Goal: Information Seeking & Learning: Learn about a topic

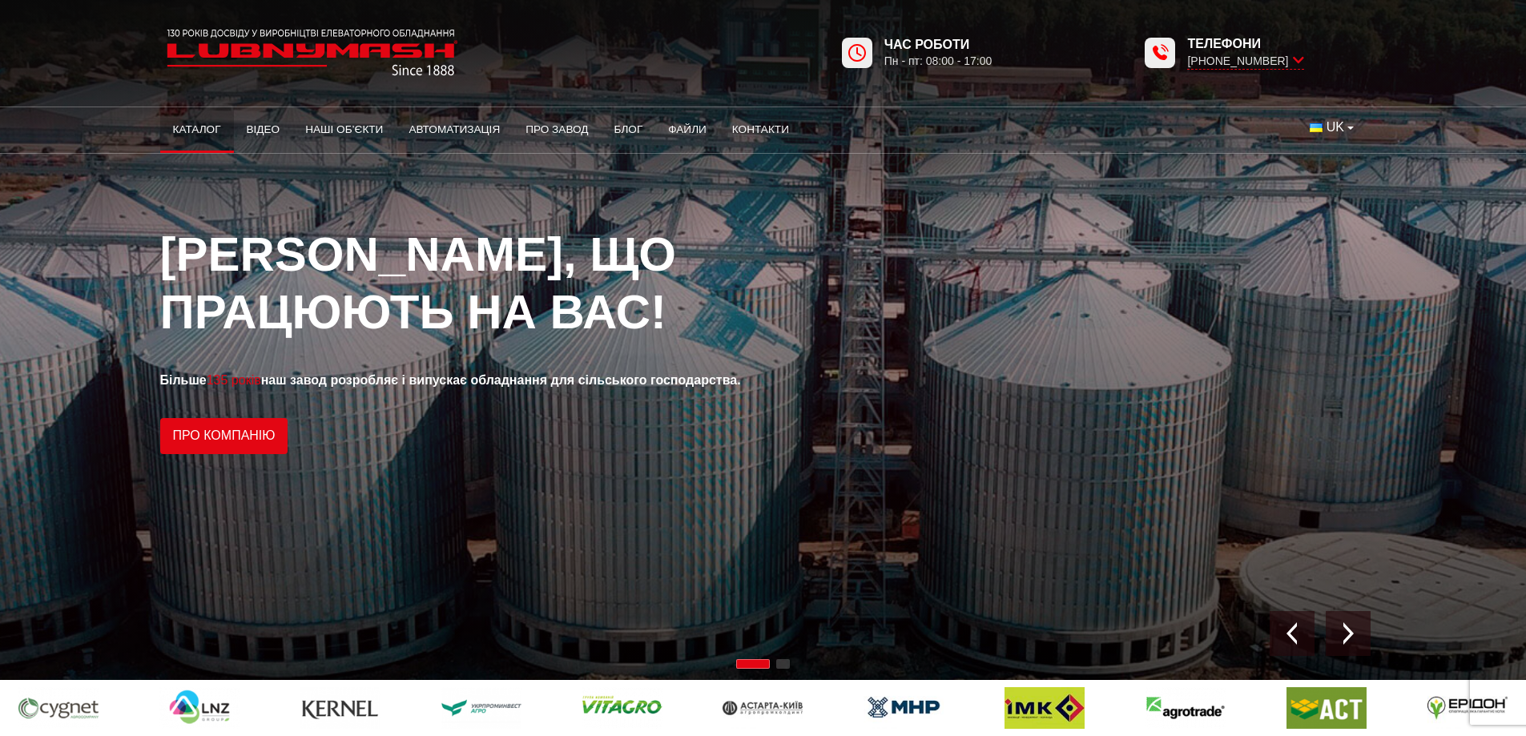
click at [205, 127] on link "Каталог" at bounding box center [197, 129] width 74 height 35
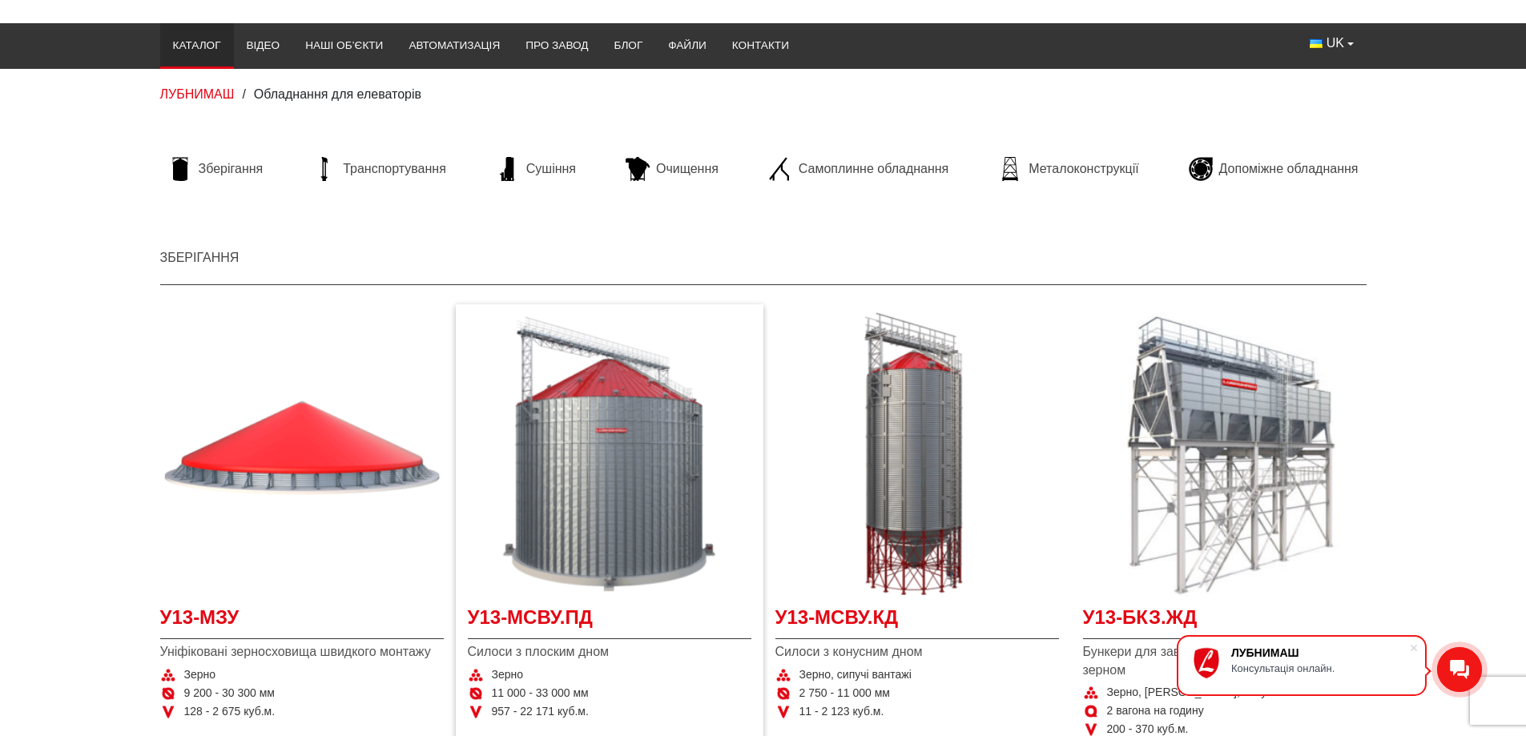
scroll to position [80, 0]
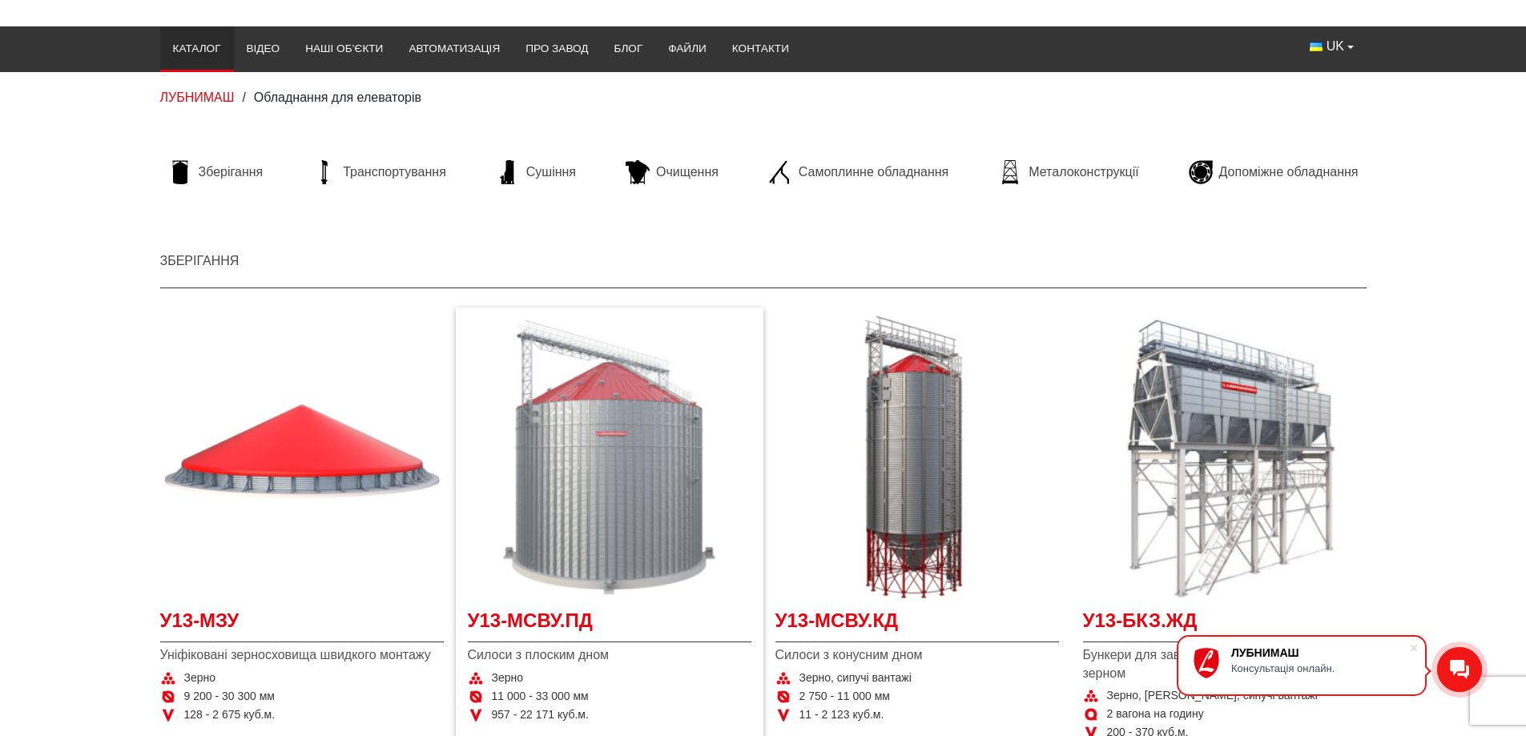
click at [612, 465] on img "Детальніше У13-МСВУ.ПД" at bounding box center [610, 458] width 284 height 284
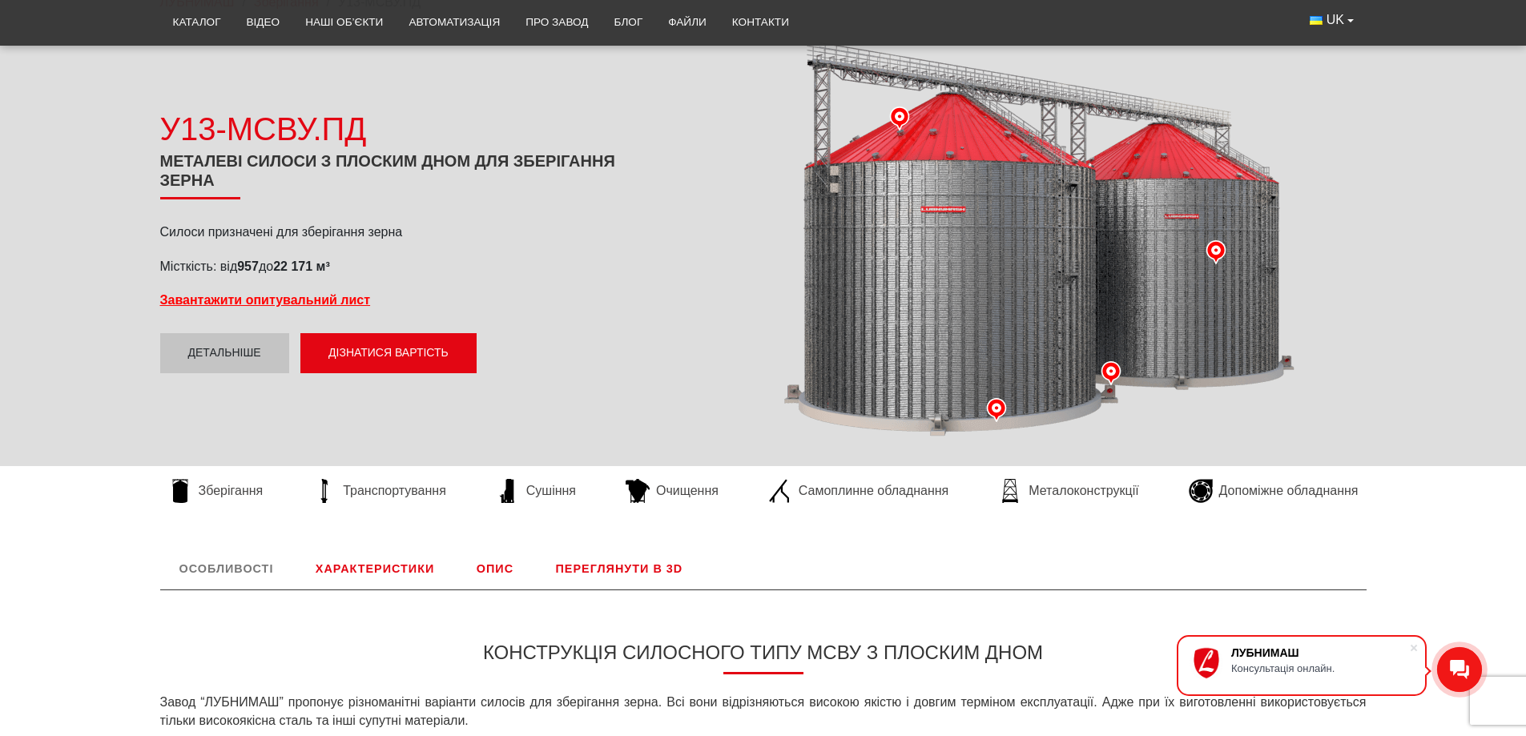
scroll to position [240, 0]
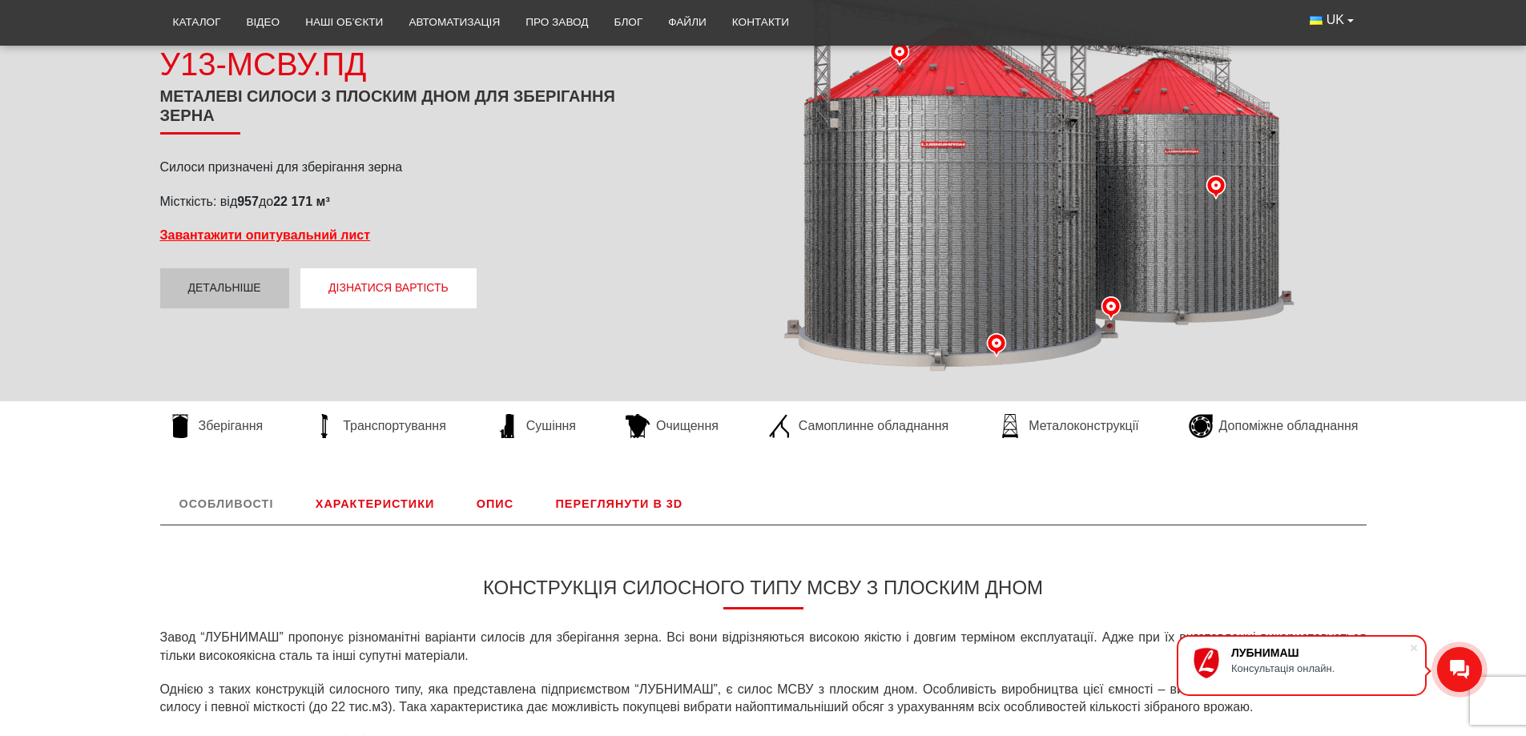
click at [437, 288] on button "Дізнатися вартість" at bounding box center [388, 288] width 176 height 40
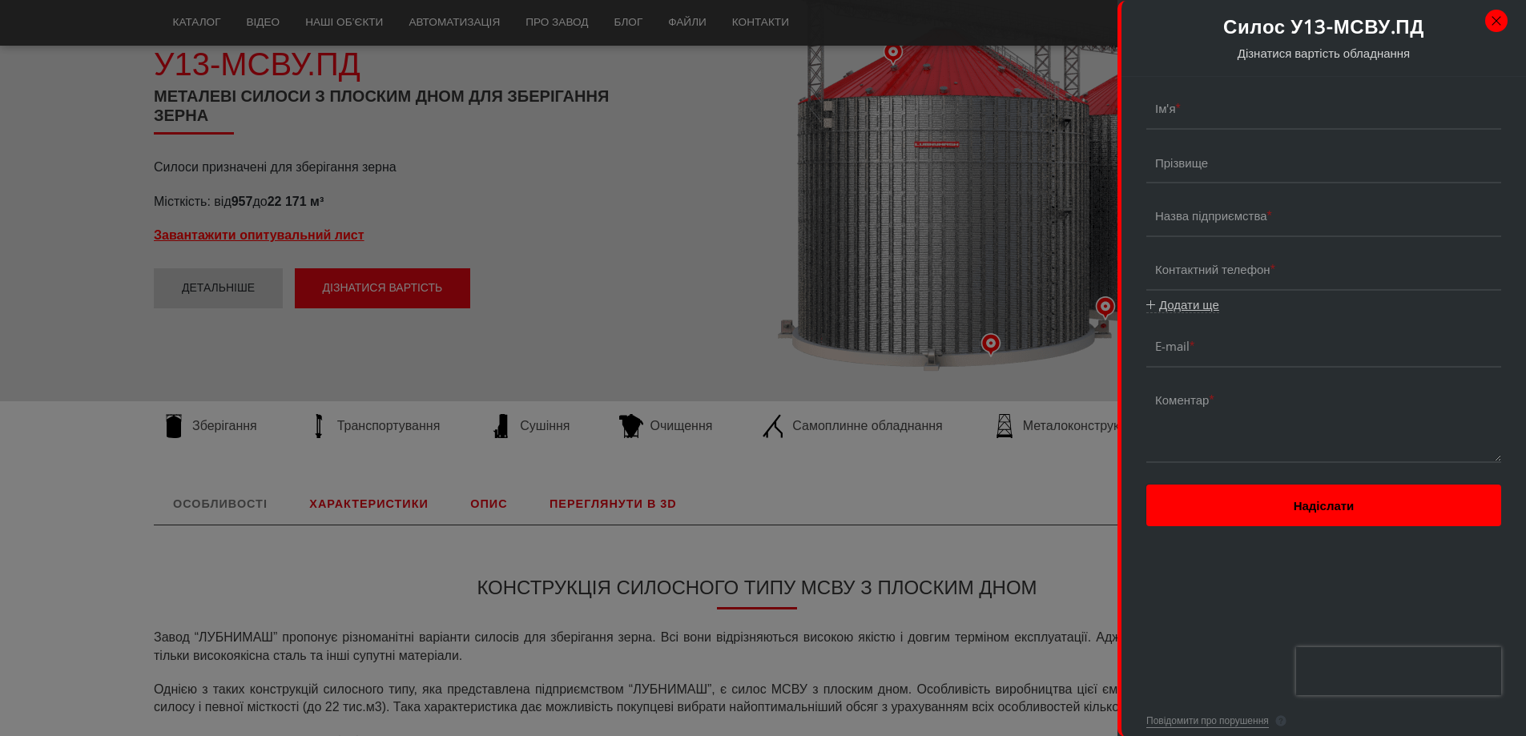
click at [1498, 20] on button "button" at bounding box center [1496, 21] width 22 height 22
click at [605, 218] on div at bounding box center [763, 368] width 1526 height 736
click at [1489, 18] on button "button" at bounding box center [1496, 21] width 22 height 22
click at [606, 223] on div at bounding box center [763, 368] width 1526 height 736
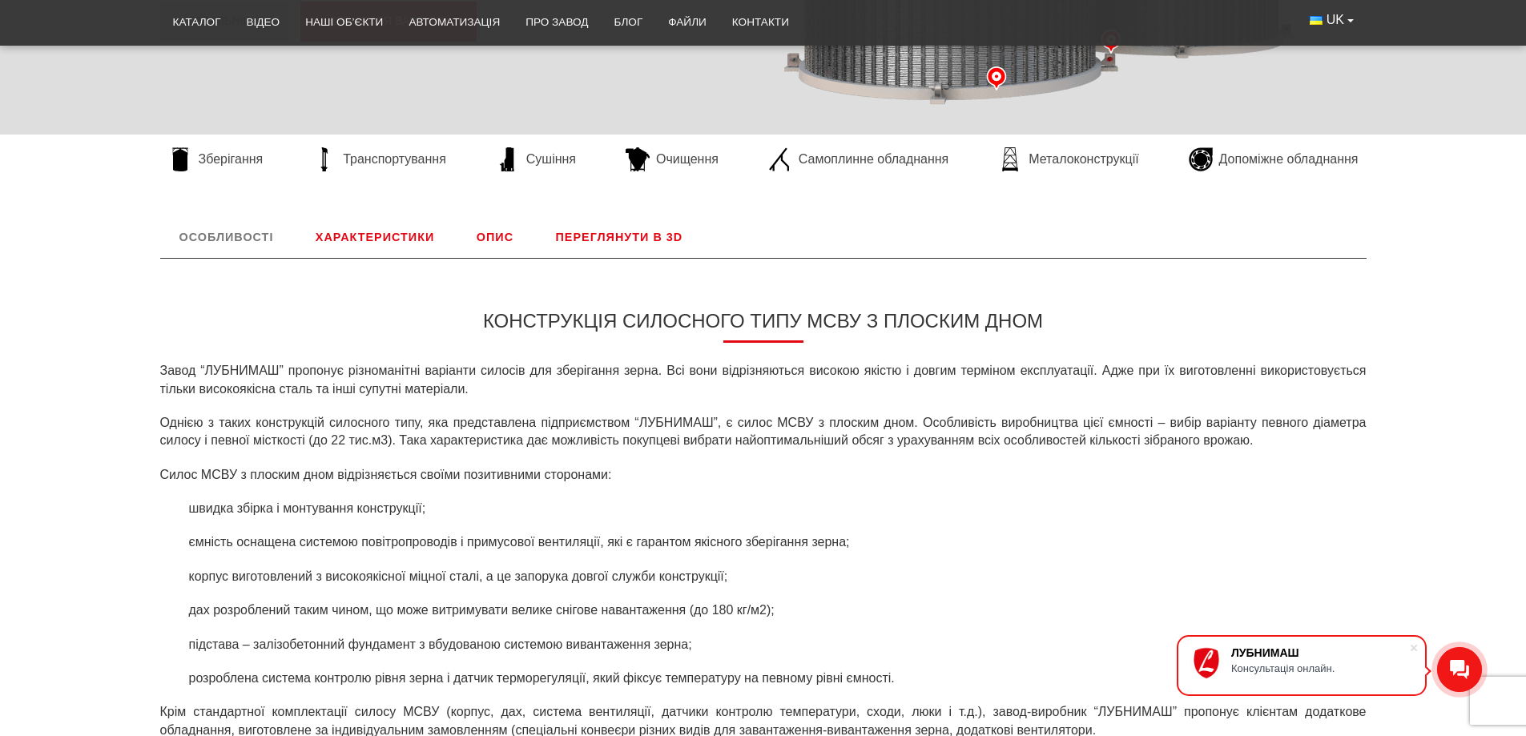
scroll to position [481, 0]
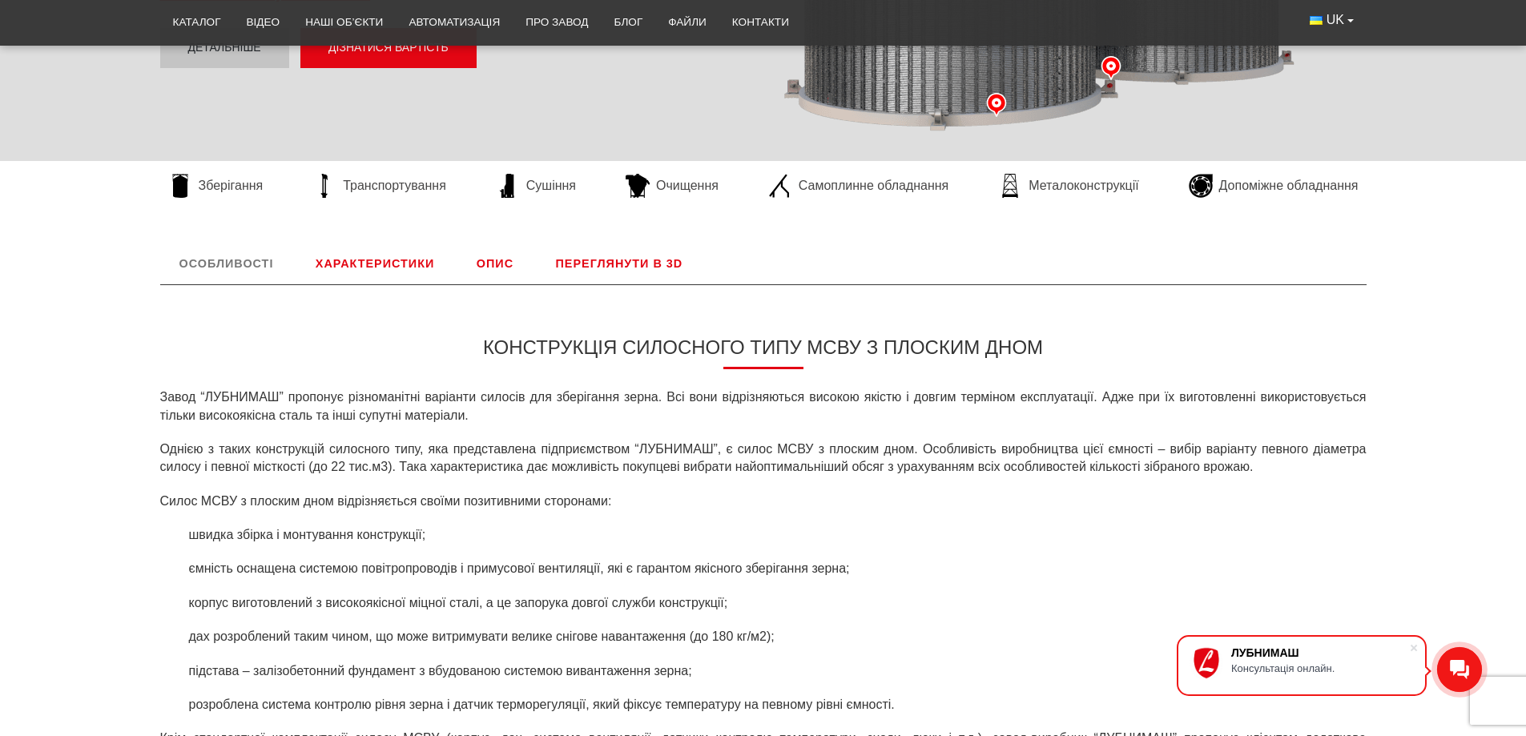
click at [405, 256] on link "Характеристики" at bounding box center [374, 264] width 157 height 42
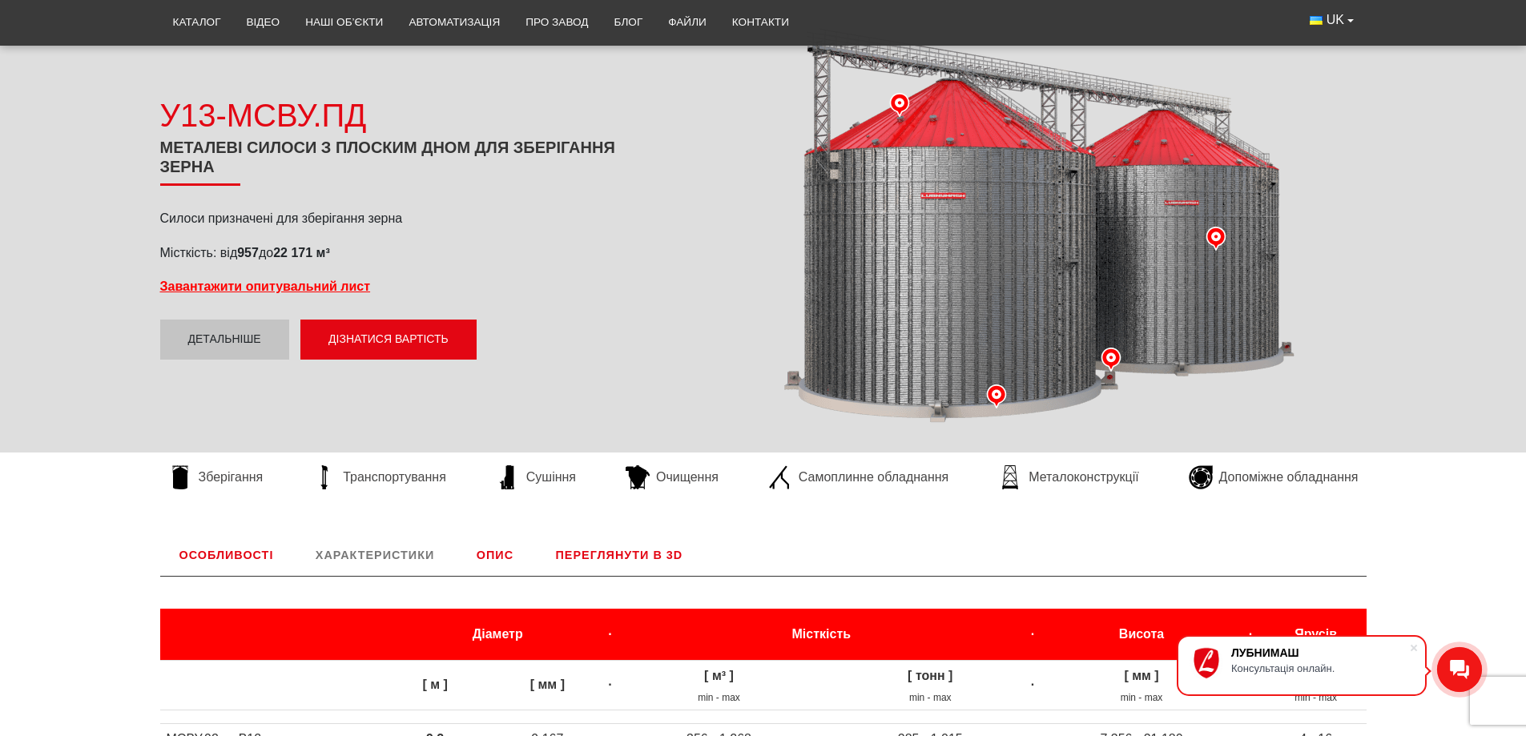
scroll to position [187, 0]
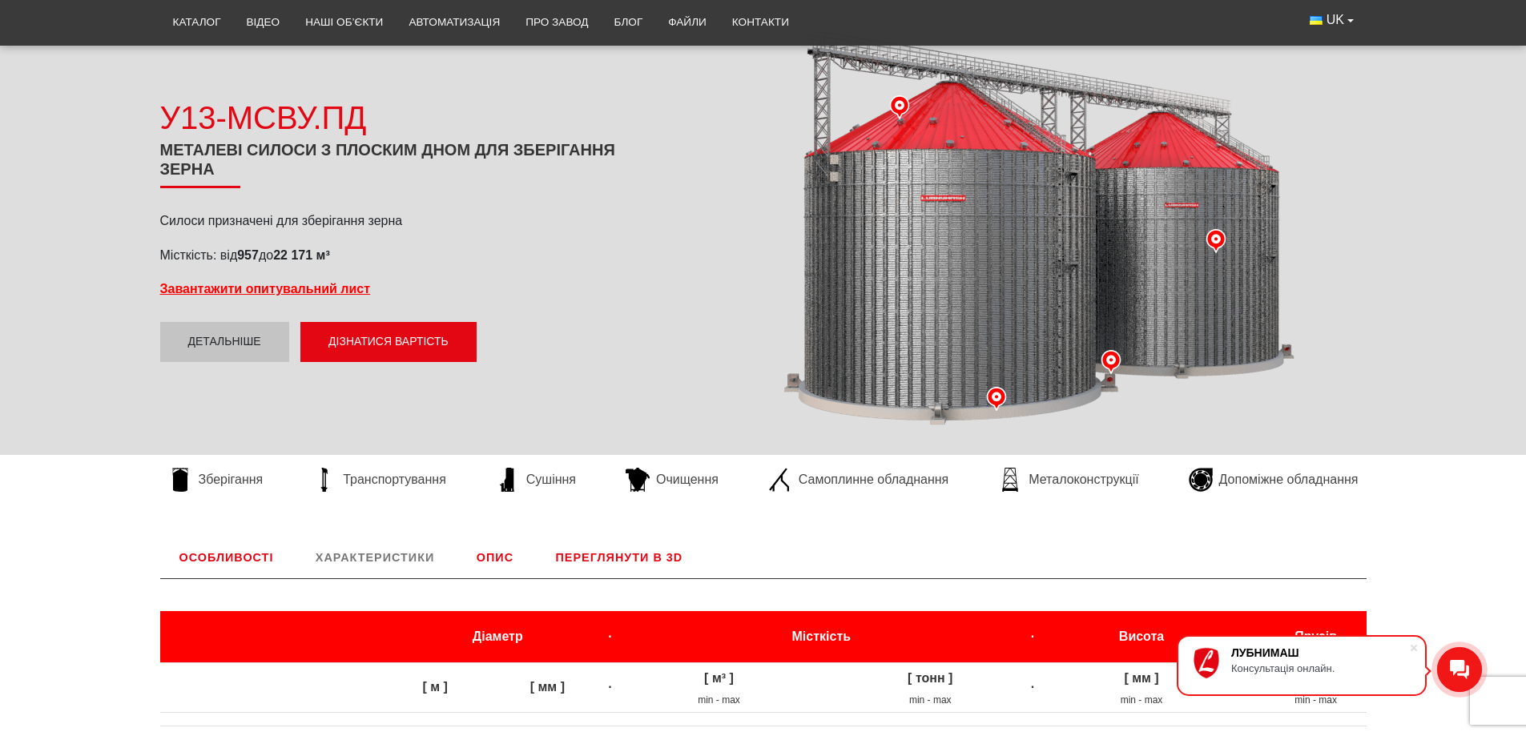
click at [497, 554] on link "Опис" at bounding box center [494, 558] width 75 height 42
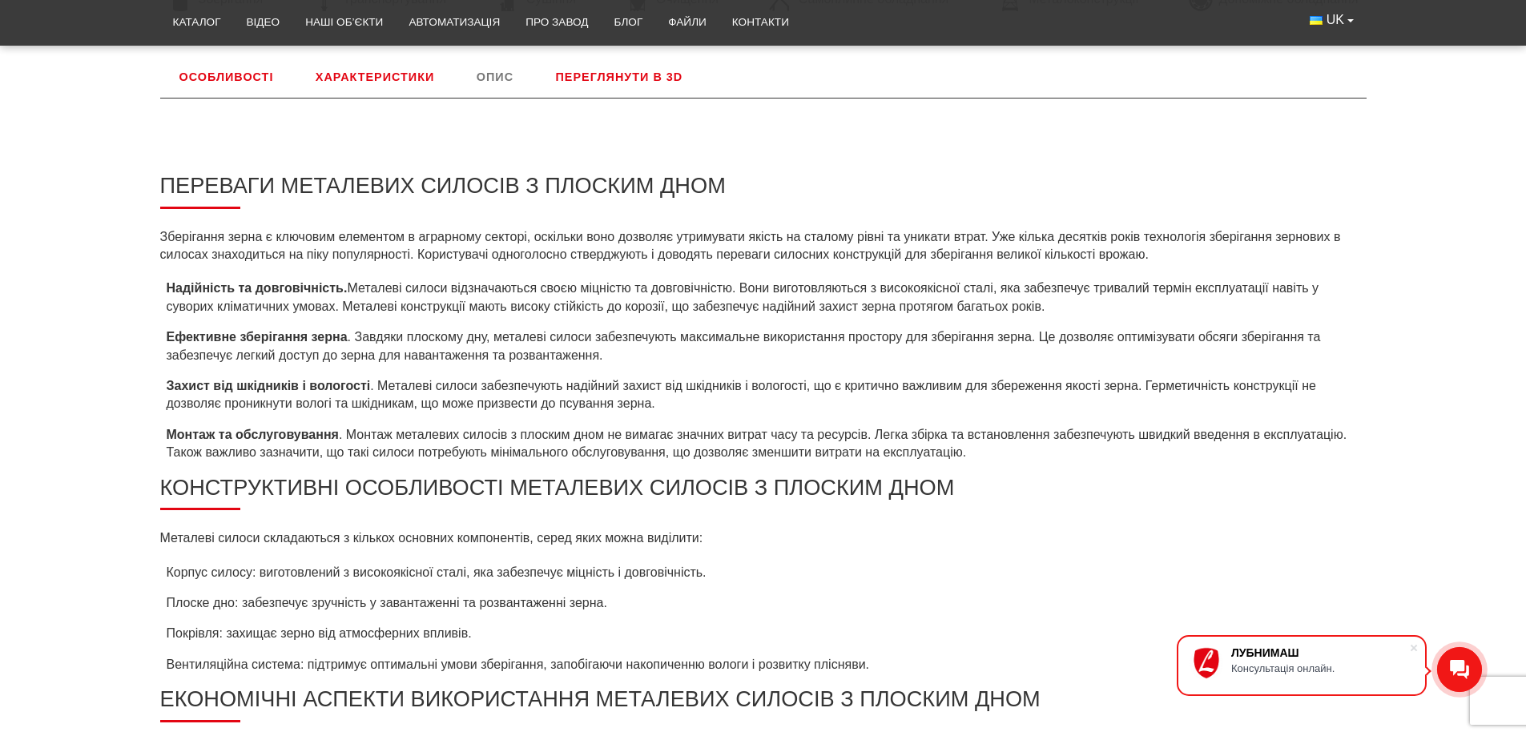
scroll to position [587, 0]
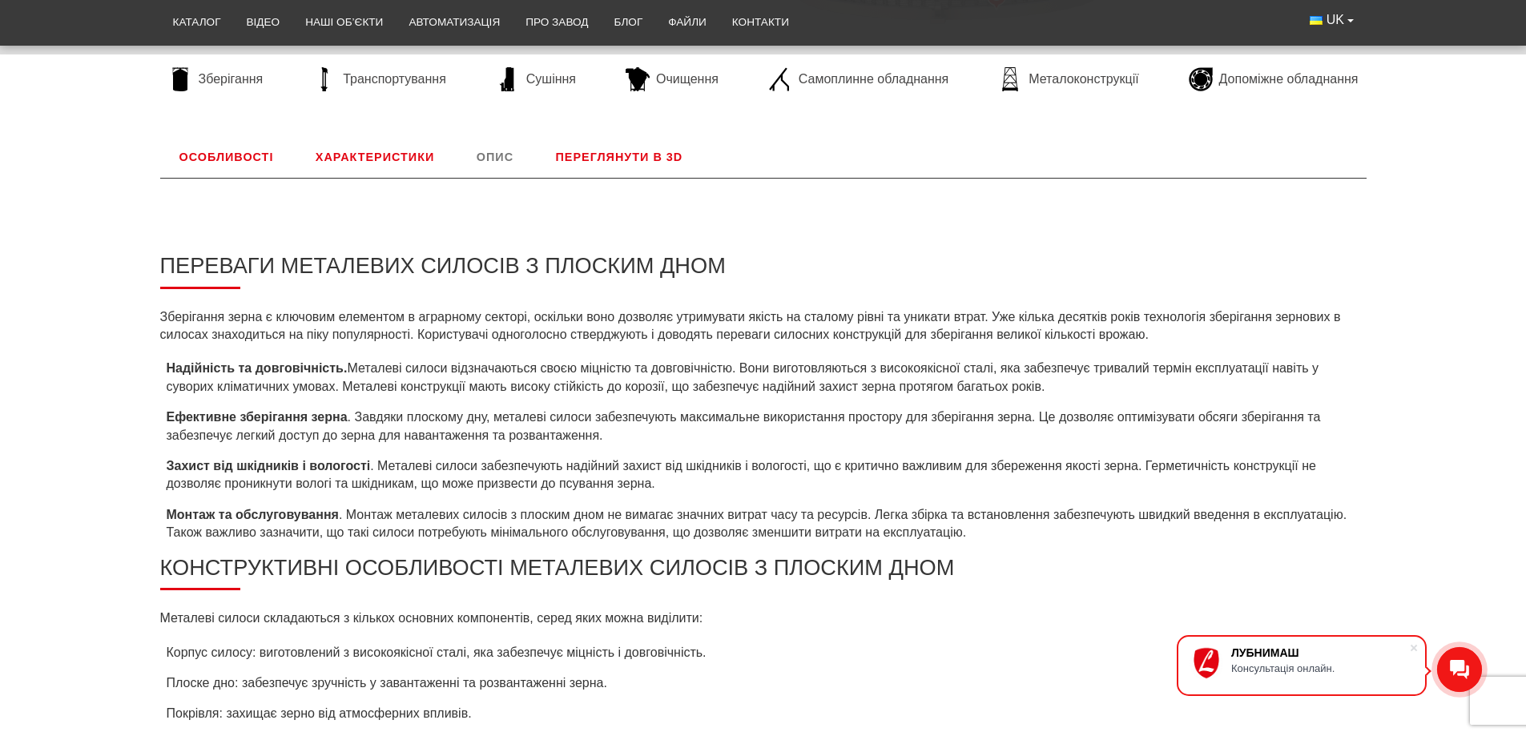
click at [592, 150] on link "Переглянути в 3D" at bounding box center [620, 157] width 166 height 42
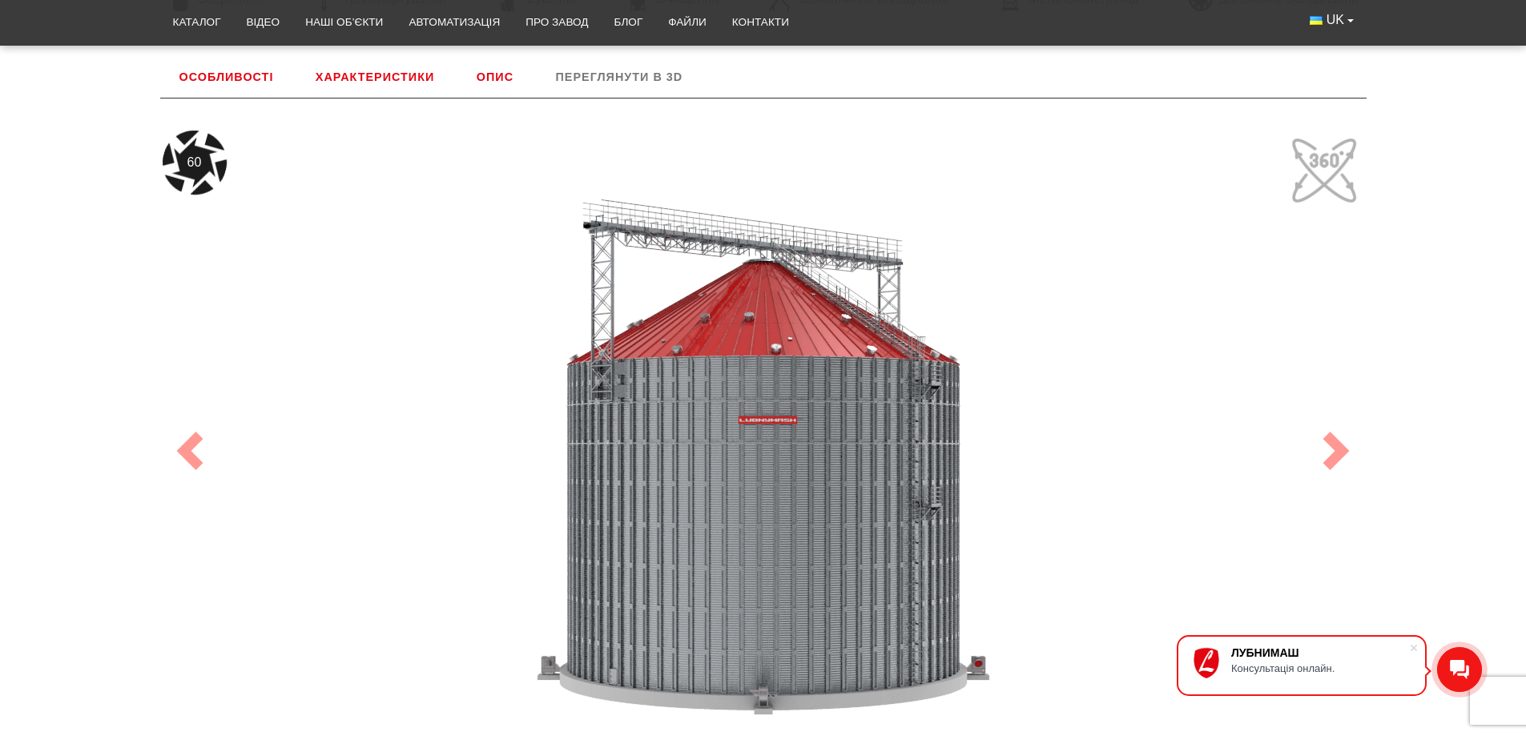
scroll to position [747, 0]
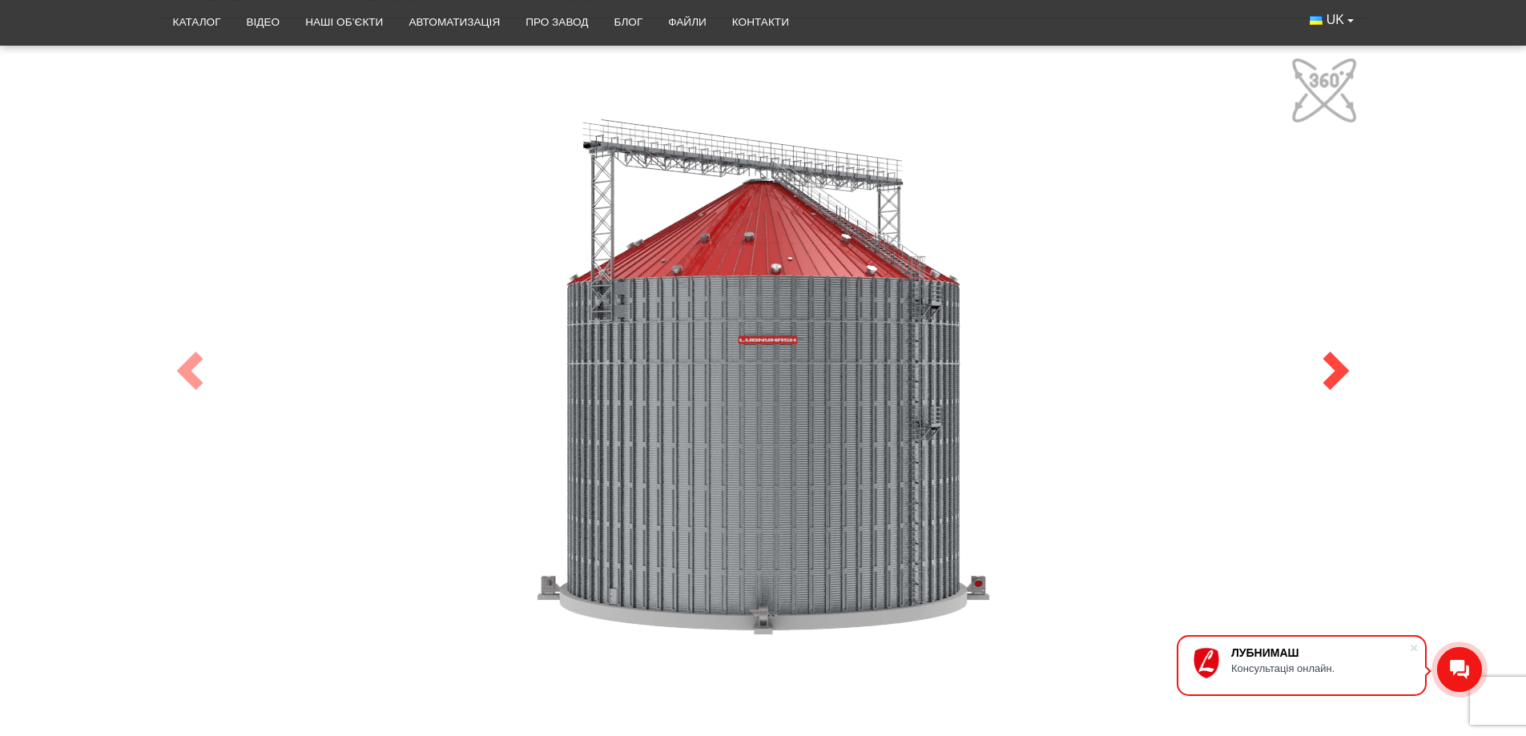
click at [1344, 365] on span at bounding box center [1336, 371] width 38 height 38
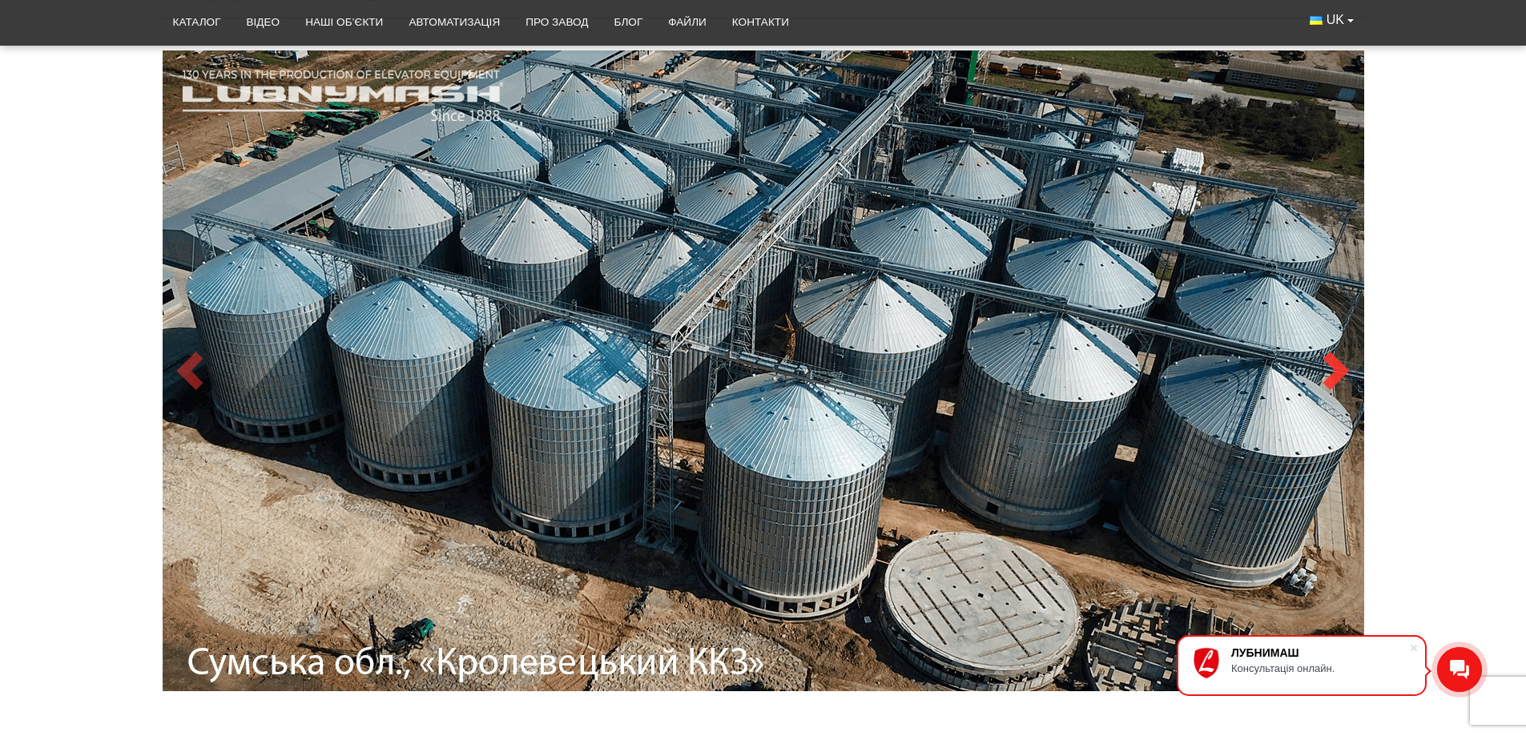
click at [1337, 365] on span at bounding box center [1336, 371] width 38 height 38
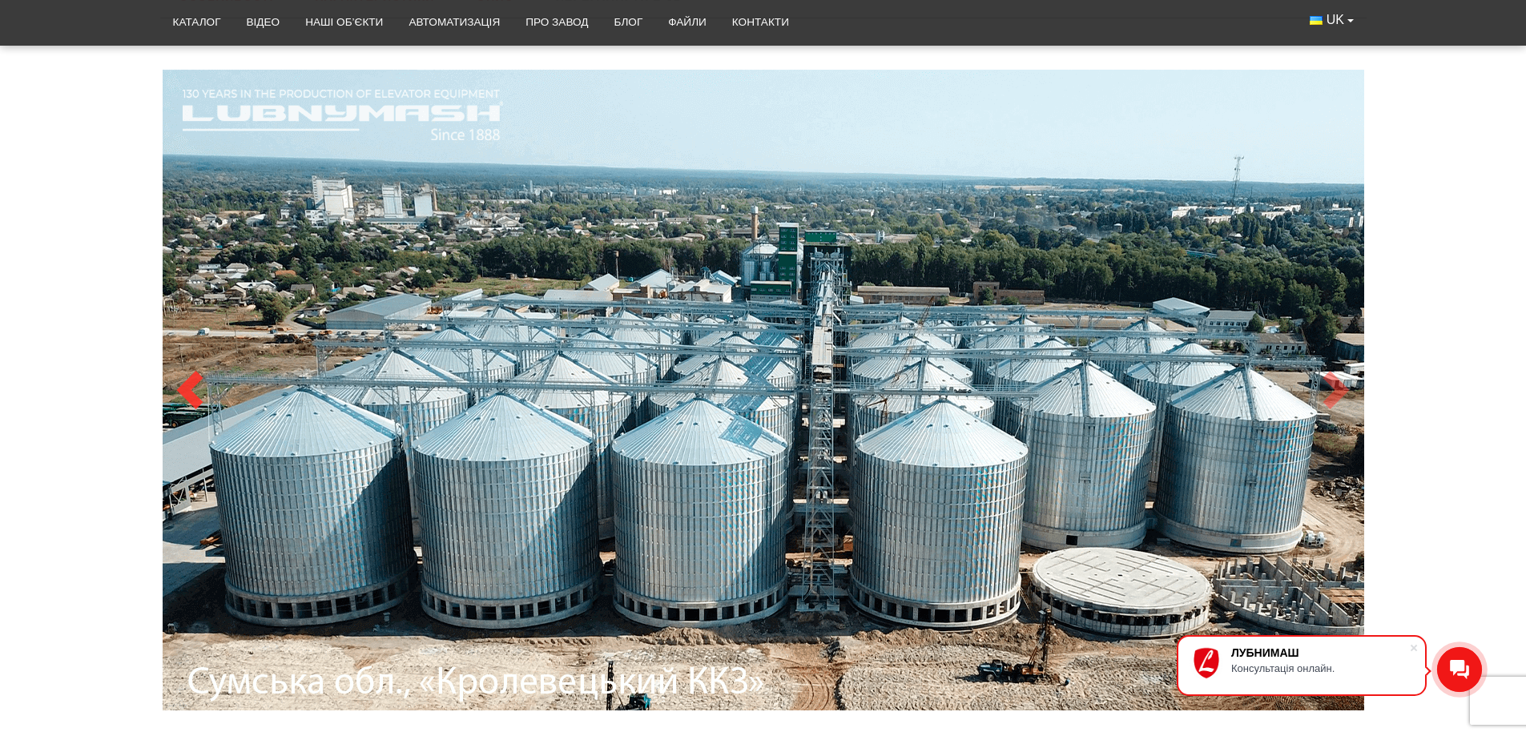
click at [190, 373] on span at bounding box center [190, 390] width 38 height 38
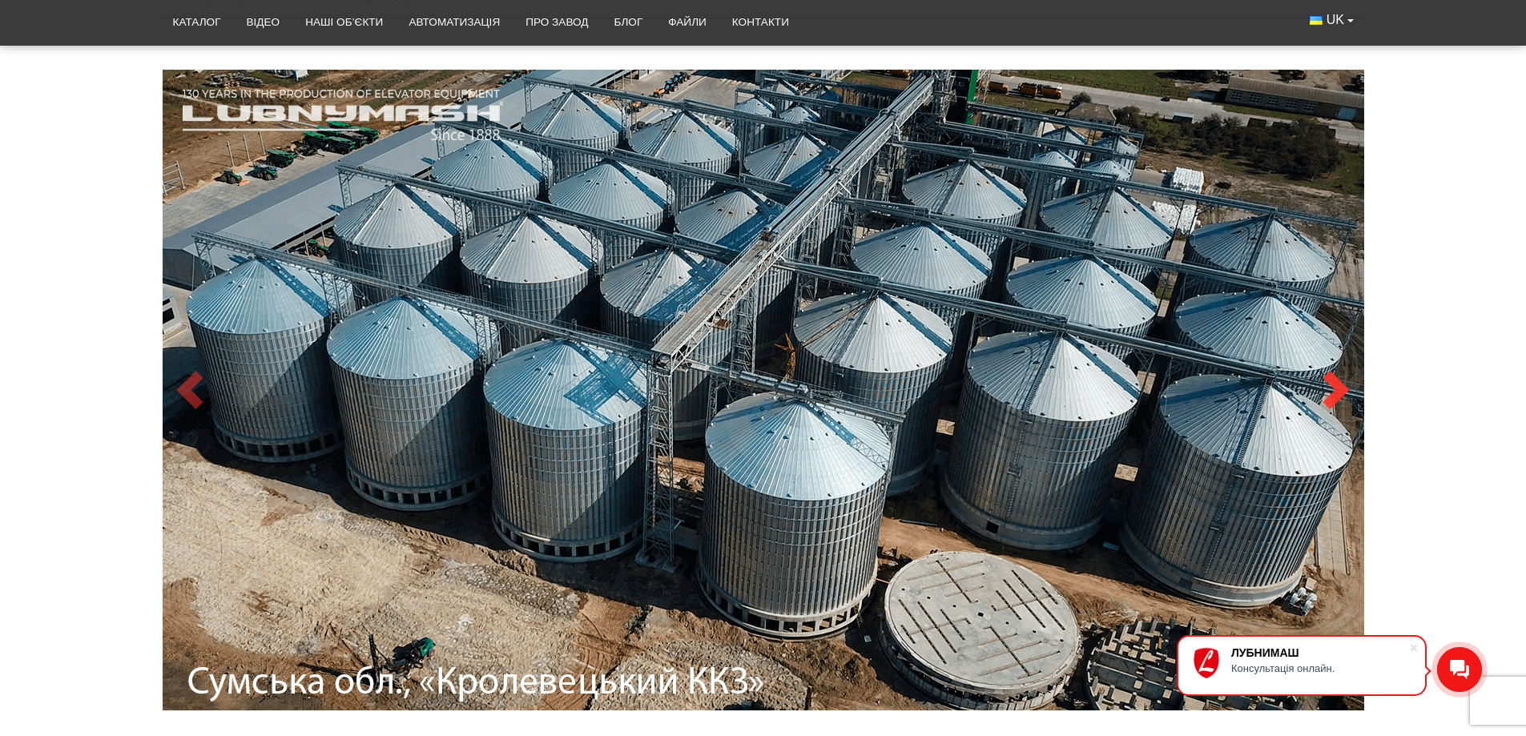
click at [1336, 390] on span at bounding box center [1336, 390] width 38 height 38
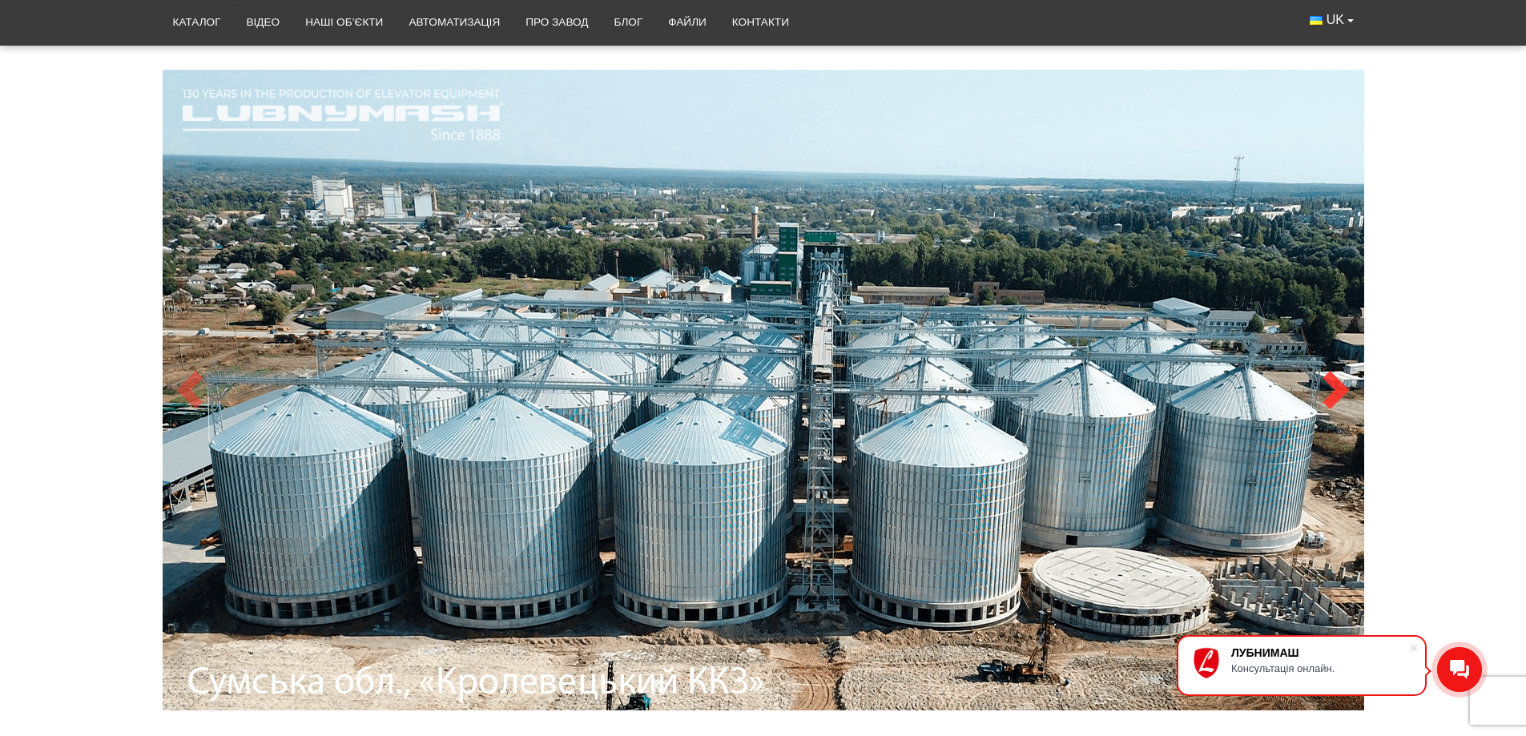
click at [1336, 390] on span at bounding box center [1336, 390] width 38 height 38
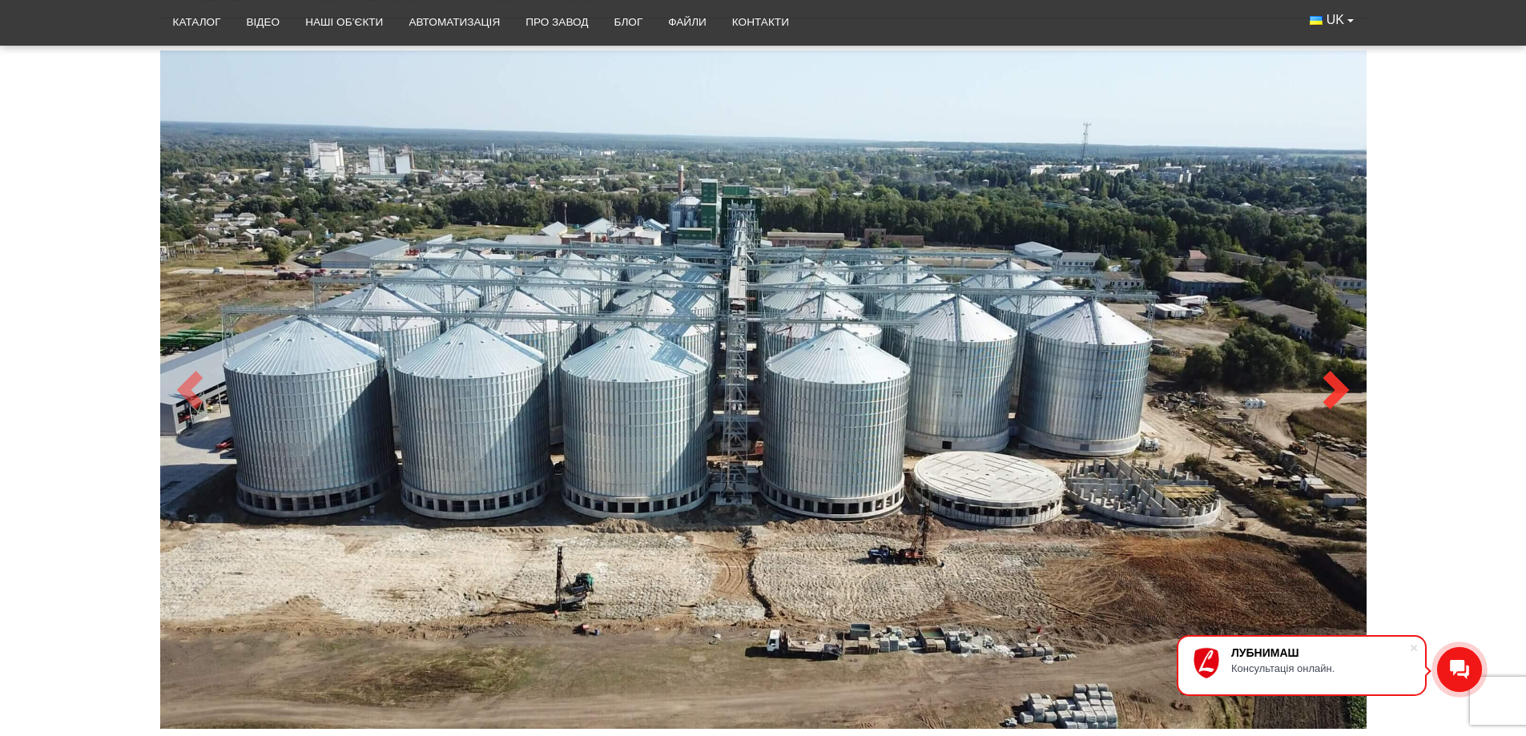
scroll to position [828, 0]
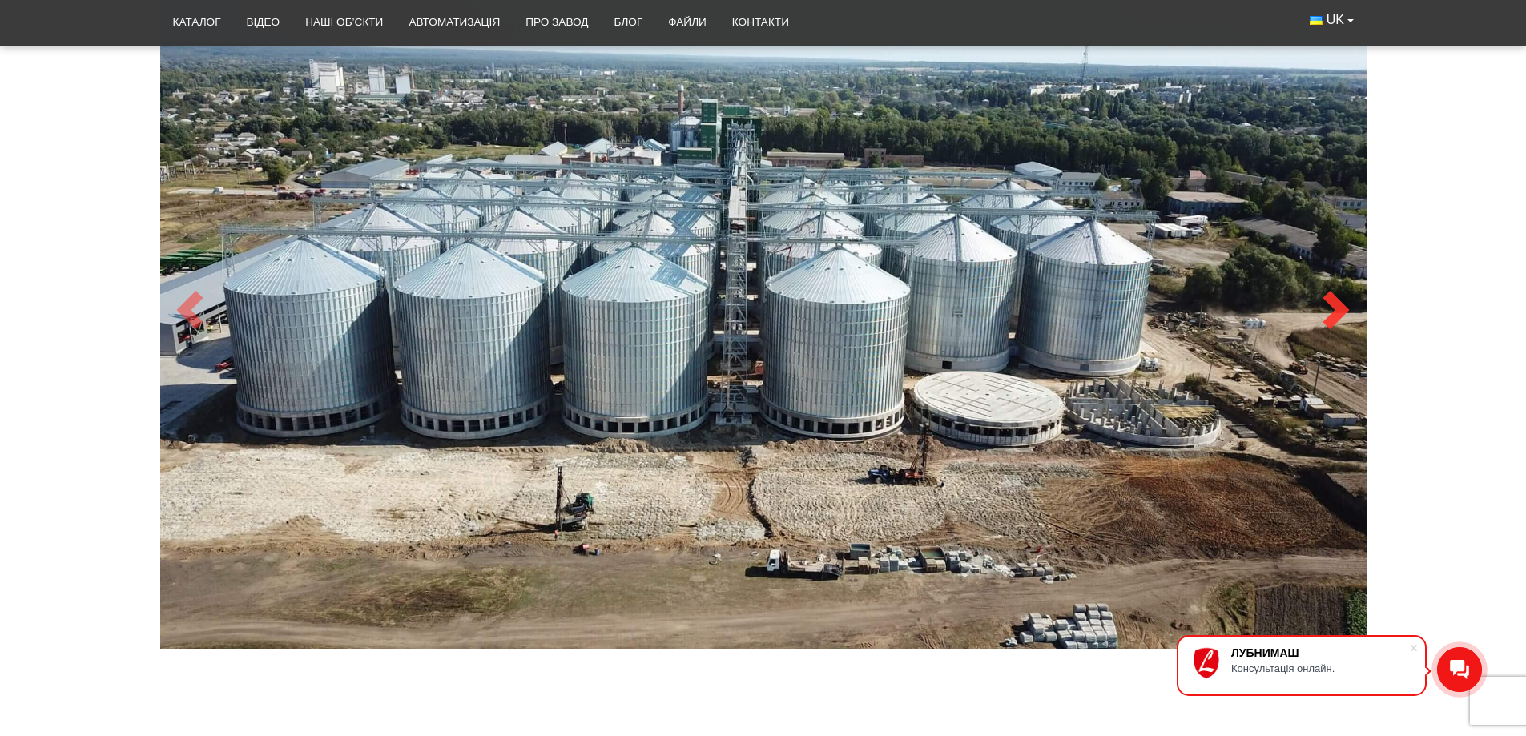
click at [1337, 312] on span at bounding box center [1336, 310] width 38 height 38
